Goal: Navigation & Orientation: Find specific page/section

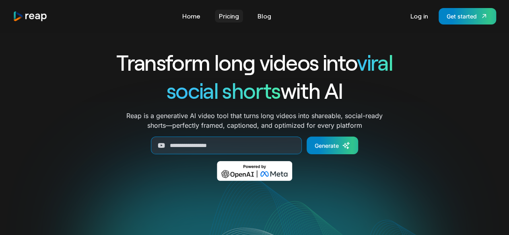
click at [231, 17] on link "Pricing" at bounding box center [229, 16] width 28 height 13
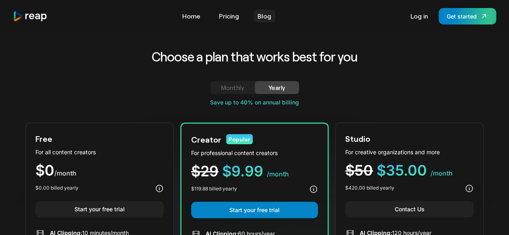
click at [268, 19] on link "Blog" at bounding box center [265, 16] width 22 height 13
